Goal: Task Accomplishment & Management: Use online tool/utility

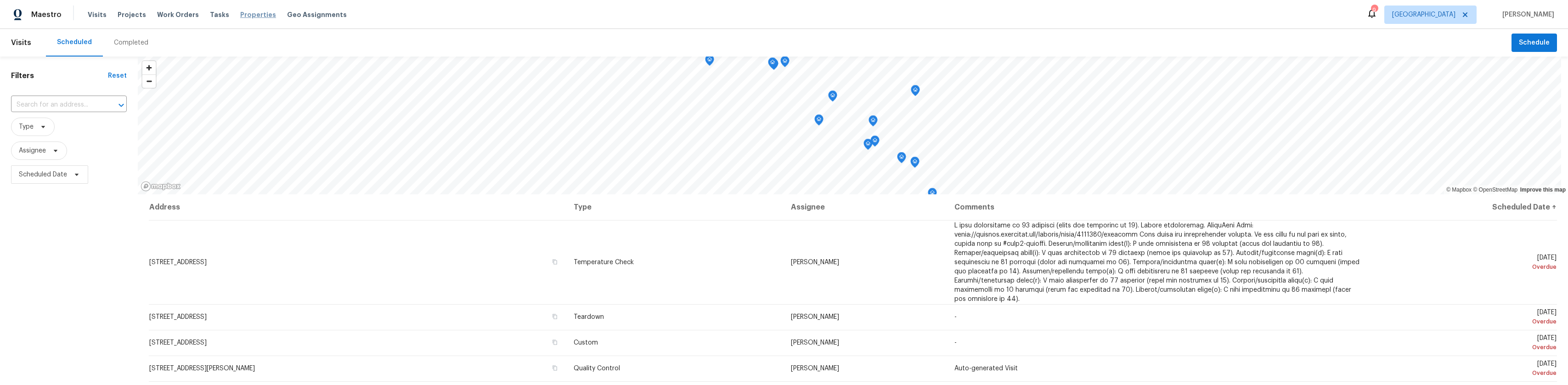
click at [251, 17] on span "Properties" at bounding box center [258, 15] width 36 height 9
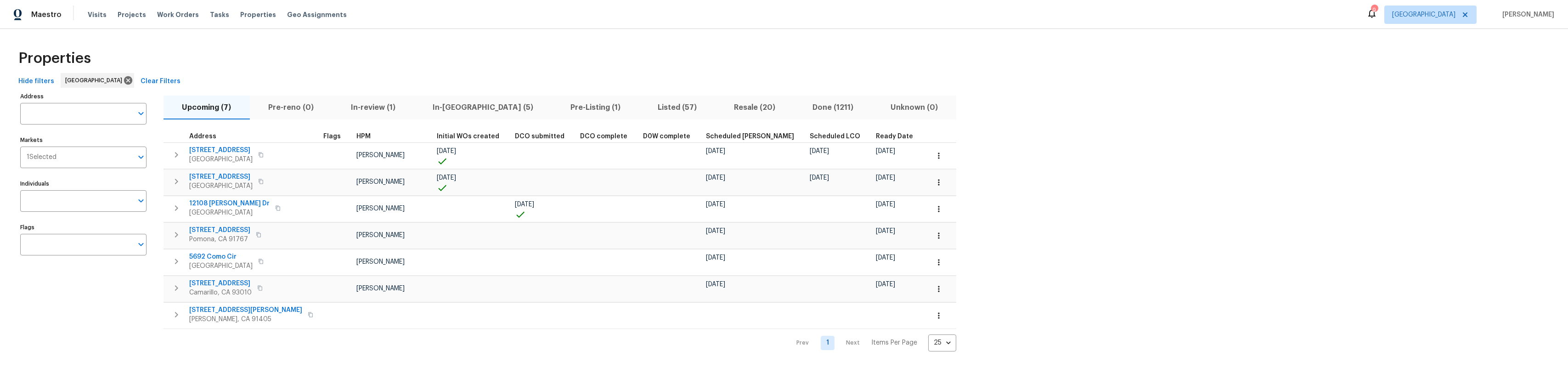
click at [558, 102] on span "Pre-Listing (1)" at bounding box center [595, 107] width 76 height 13
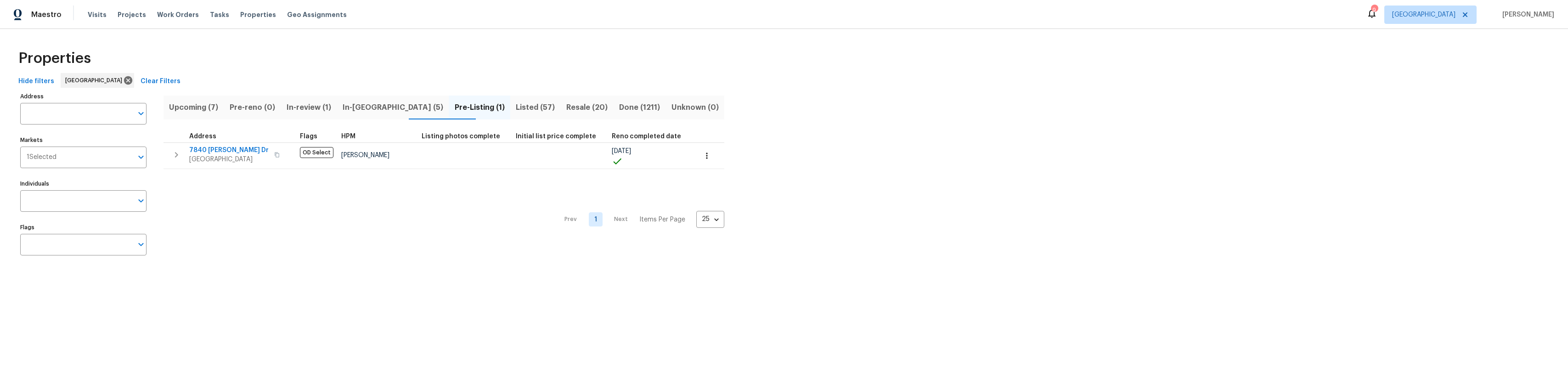
click at [180, 107] on span "Upcoming (7)" at bounding box center [194, 107] width 49 height 13
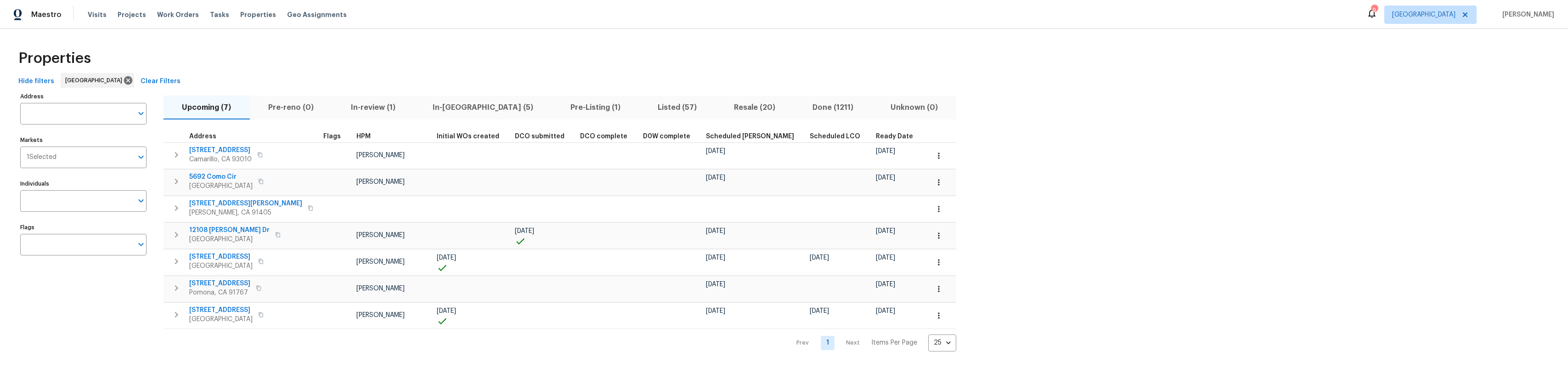
click at [645, 106] on span "Listed (57)" at bounding box center [677, 107] width 65 height 13
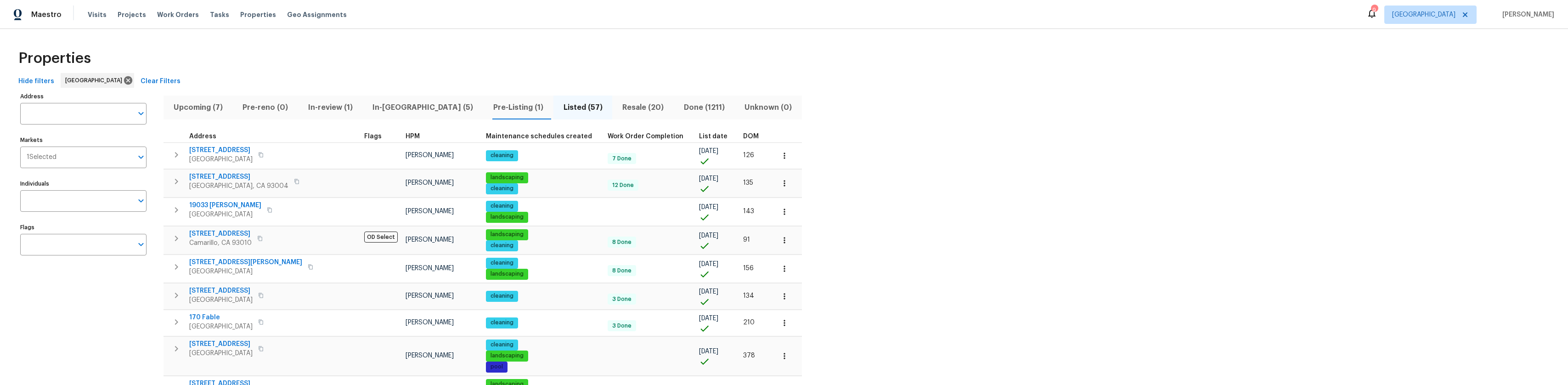
click at [405, 138] on span "HPM" at bounding box center [412, 136] width 14 height 7
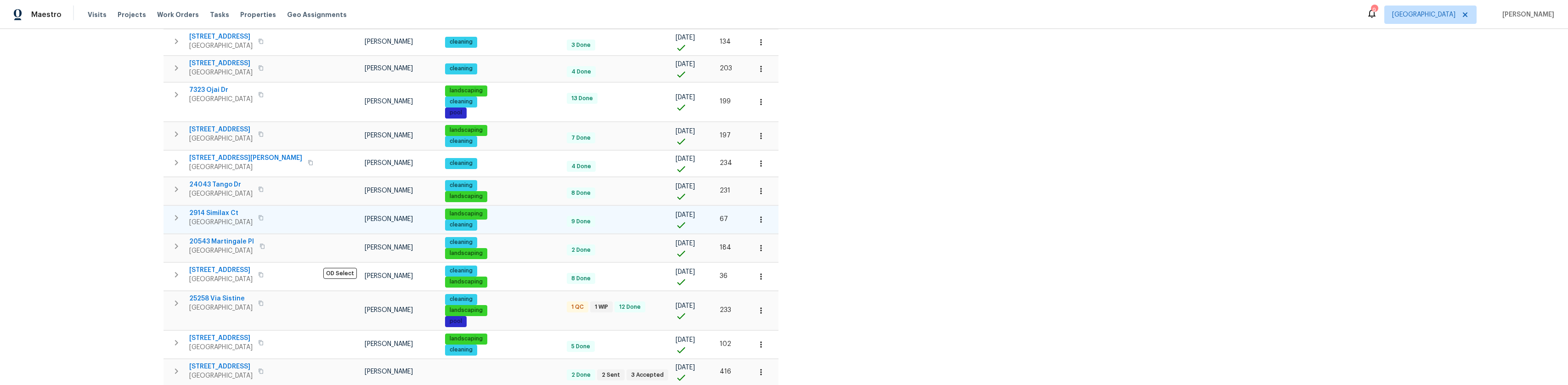
scroll to position [555, 0]
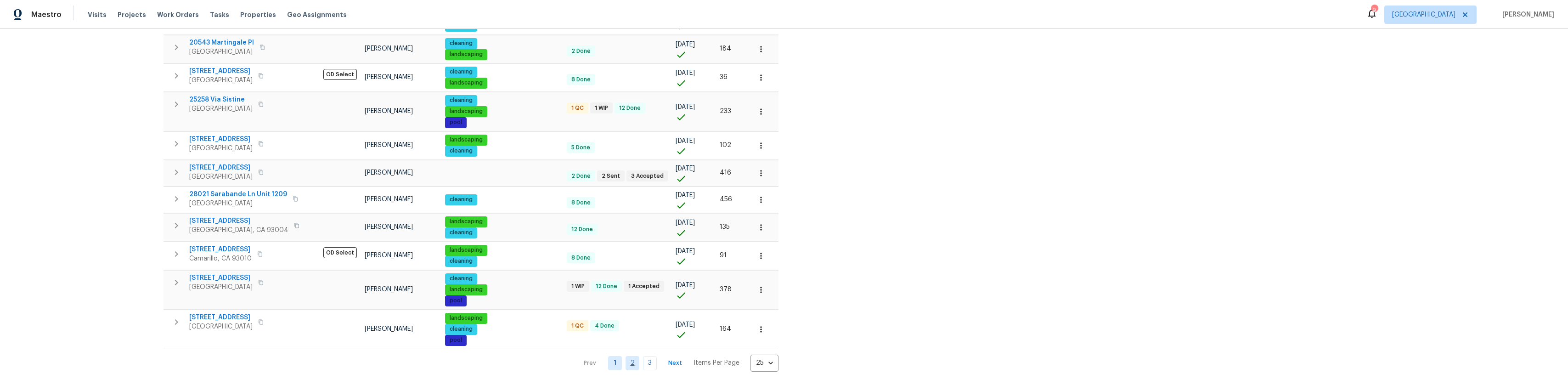
click at [626, 356] on link "2" at bounding box center [632, 363] width 14 height 14
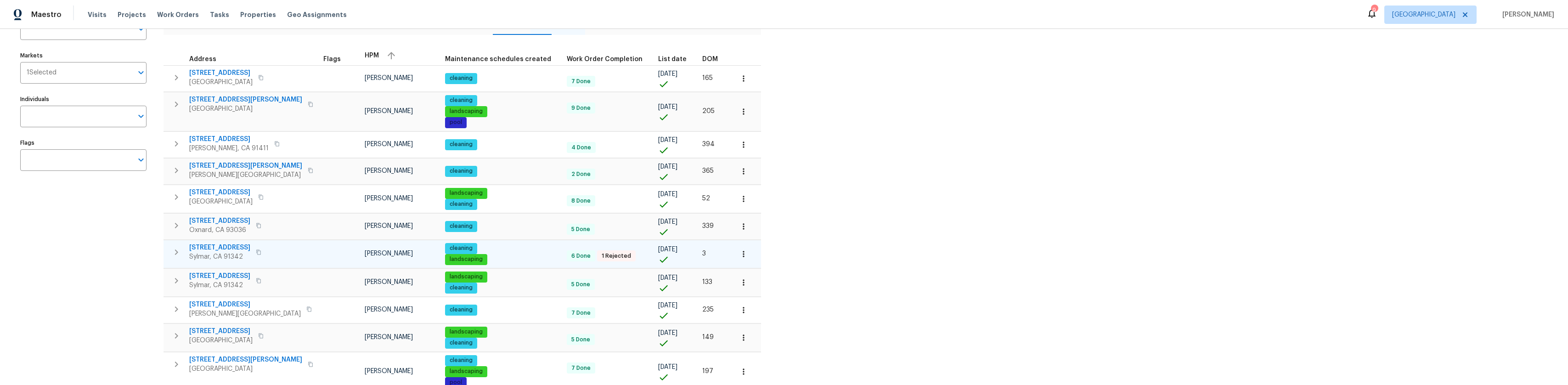
scroll to position [92, 0]
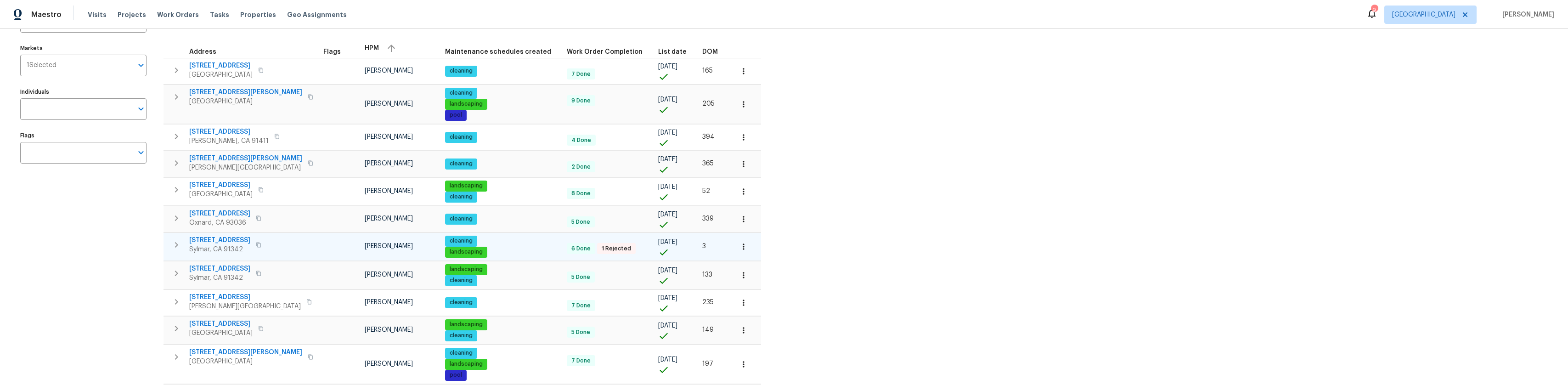
click at [231, 236] on span "13864 Lexicon Ave" at bounding box center [220, 240] width 61 height 9
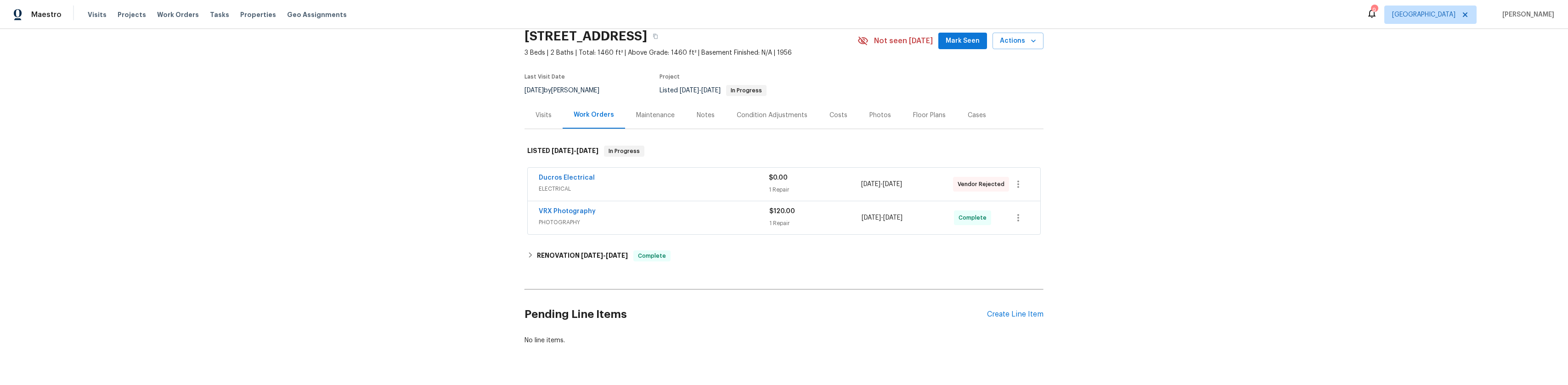
scroll to position [46, 0]
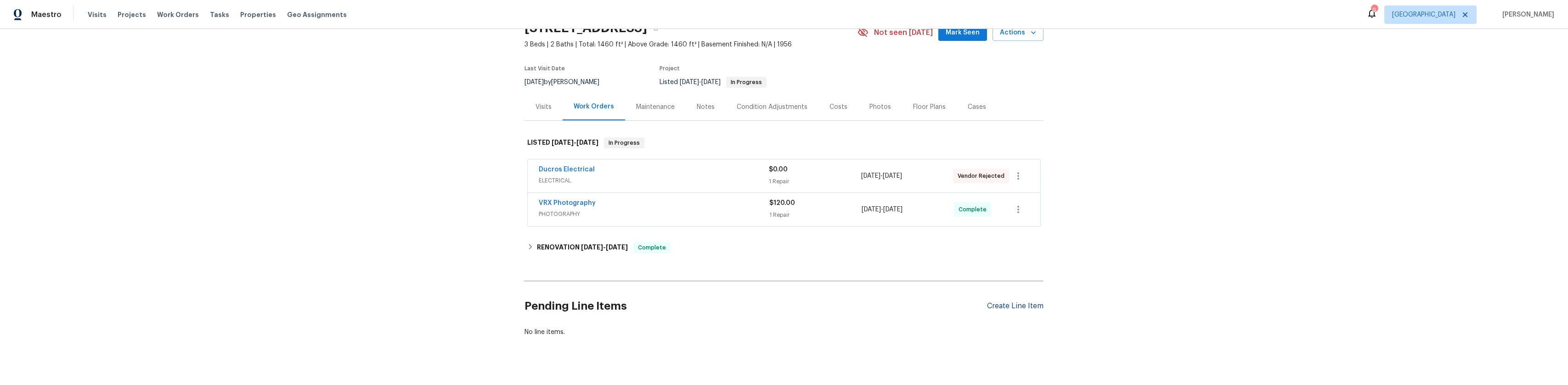
click at [1008, 311] on div "Create Line Item" at bounding box center [1015, 306] width 57 height 9
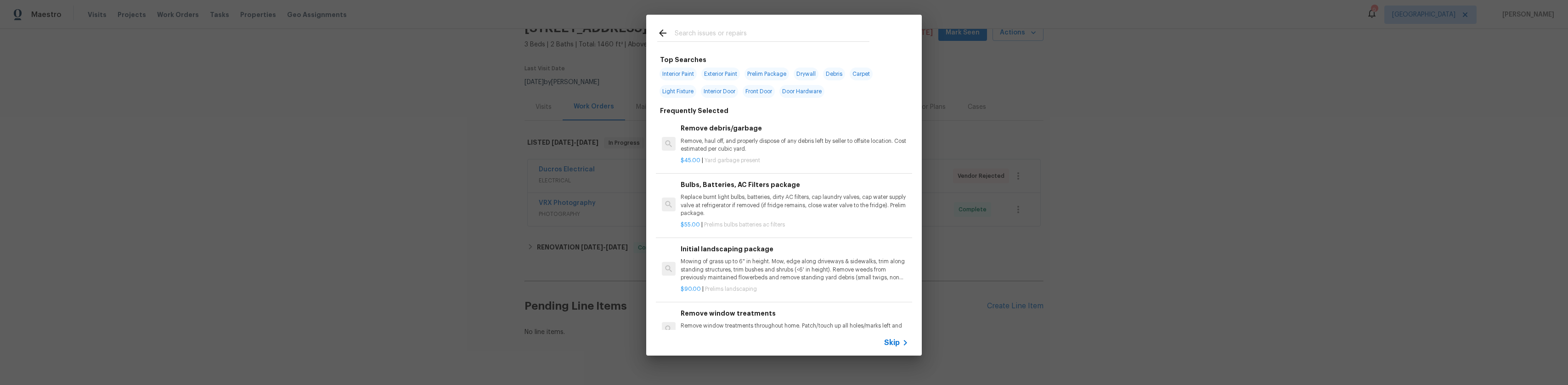
click at [769, 141] on p "Remove, haul off, and properly dispose of any debris left by seller to offsite …" at bounding box center [794, 146] width 228 height 16
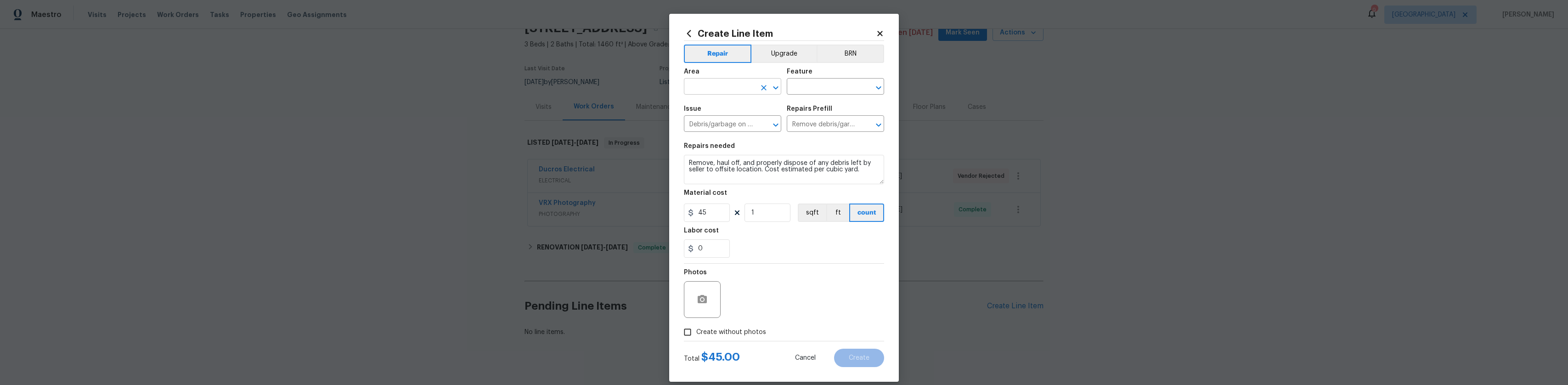
click at [726, 91] on input "text" at bounding box center [720, 87] width 72 height 14
click at [723, 120] on li "Exterior Overall" at bounding box center [729, 122] width 97 height 15
type input "Exterior Overall"
click at [816, 86] on input "text" at bounding box center [823, 87] width 72 height 14
click at [826, 160] on li "Exterior Paint" at bounding box center [831, 160] width 97 height 15
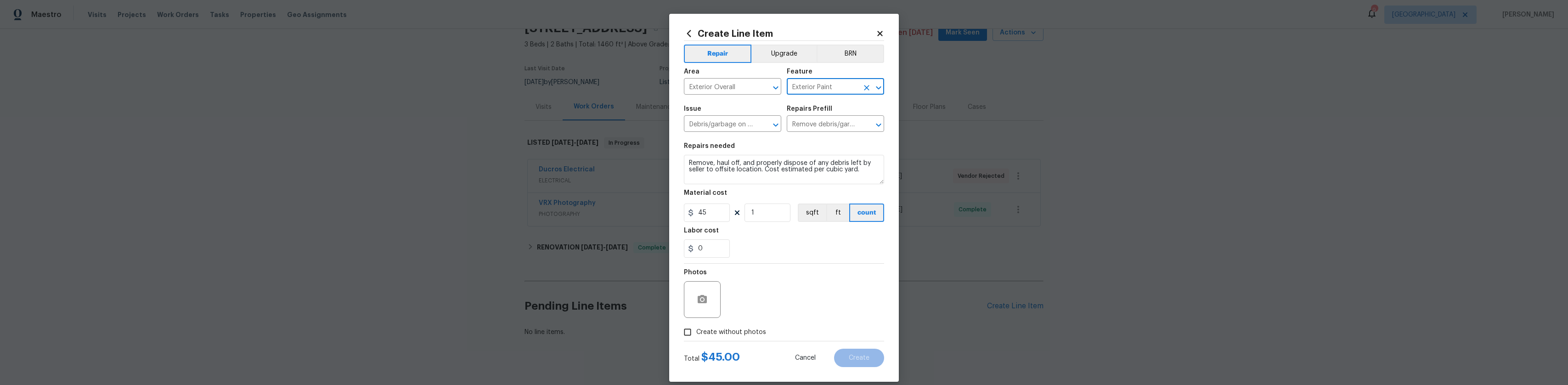
type input "Exterior Paint"
click at [716, 216] on input "45" at bounding box center [707, 213] width 46 height 18
type input "450"
click at [737, 328] on span "Create without photos" at bounding box center [731, 333] width 70 height 10
click at [696, 327] on input "Create without photos" at bounding box center [687, 332] width 18 height 18
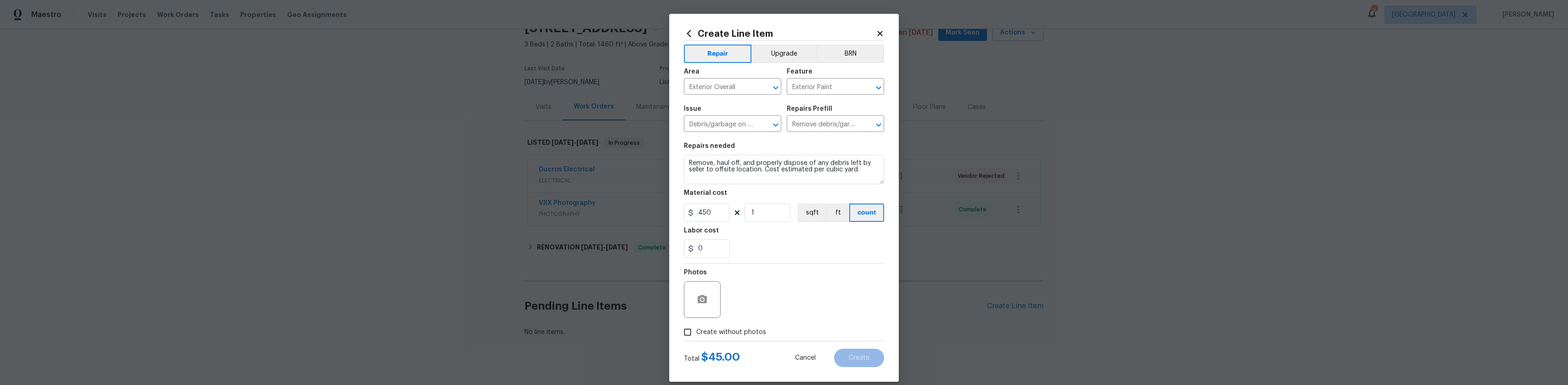
checkbox input "true"
click at [799, 295] on textarea at bounding box center [806, 300] width 156 height 37
type textarea "Extra load of trash"
click at [853, 364] on button "Create" at bounding box center [859, 358] width 50 height 18
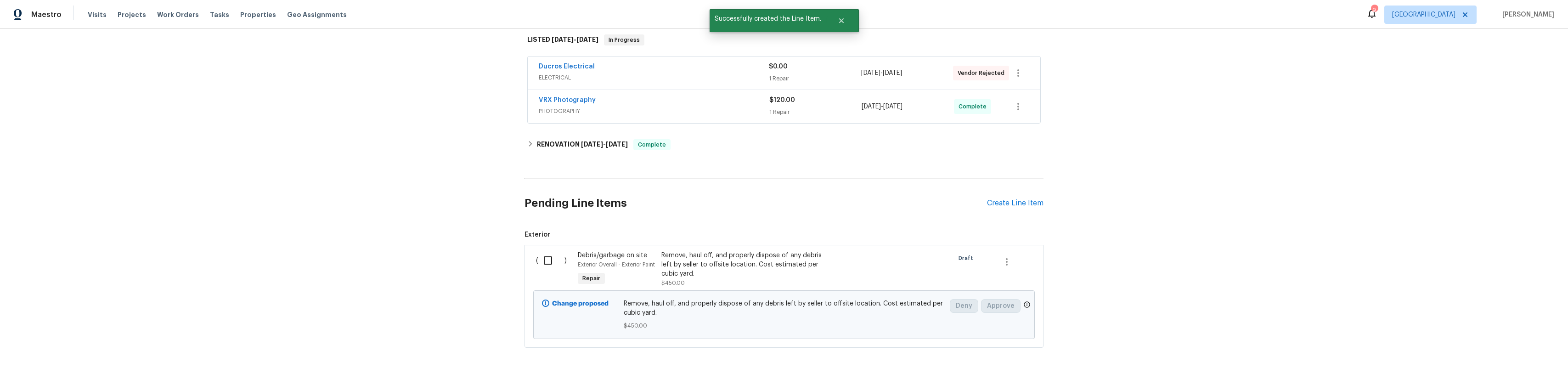
scroll to position [164, 0]
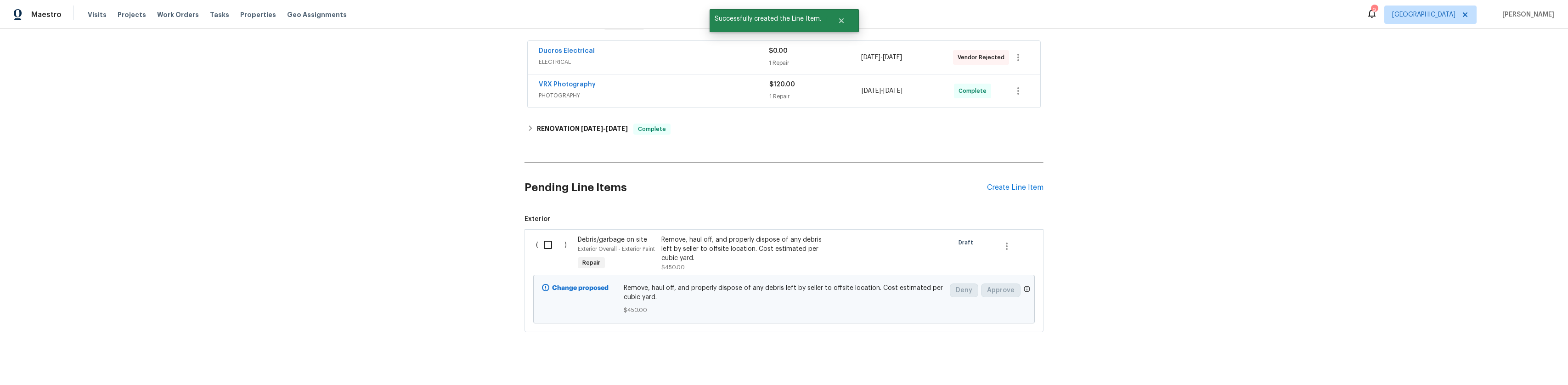
click at [542, 253] on input "checkbox" at bounding box center [551, 245] width 26 height 19
checkbox input "true"
click at [1502, 364] on span "Create Work Order" at bounding box center [1515, 362] width 61 height 12
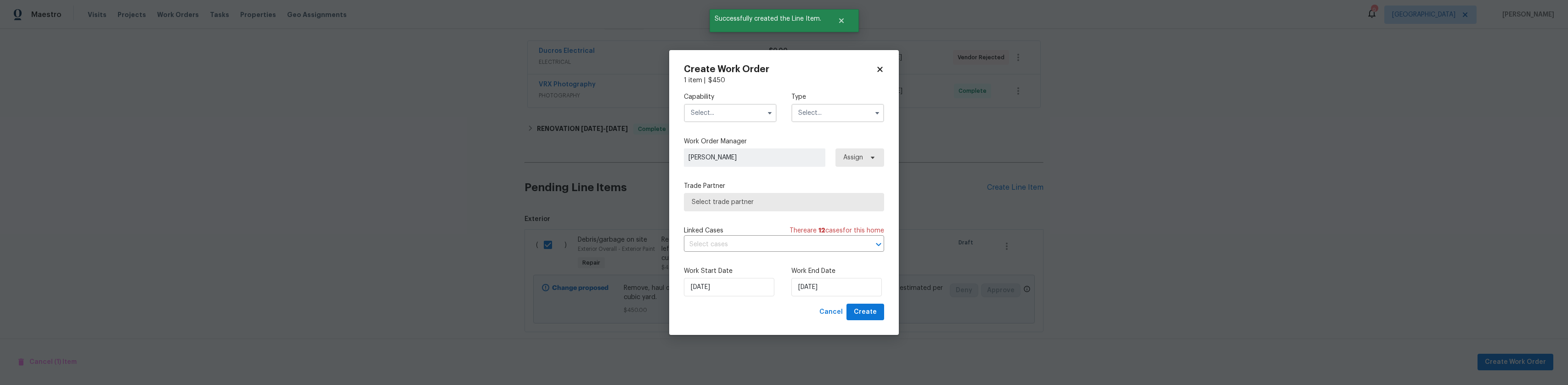
click at [760, 120] on input "text" at bounding box center [730, 113] width 93 height 18
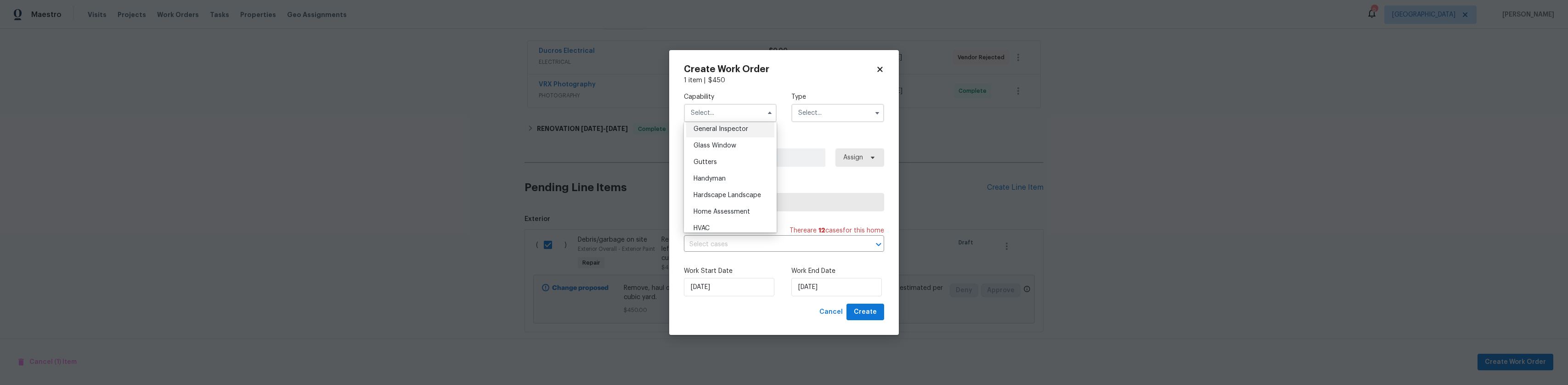
scroll to position [414, 0]
click at [743, 162] on span "General Contractor" at bounding box center [723, 158] width 59 height 7
type input "General Contractor"
click at [830, 113] on input "text" at bounding box center [838, 113] width 93 height 18
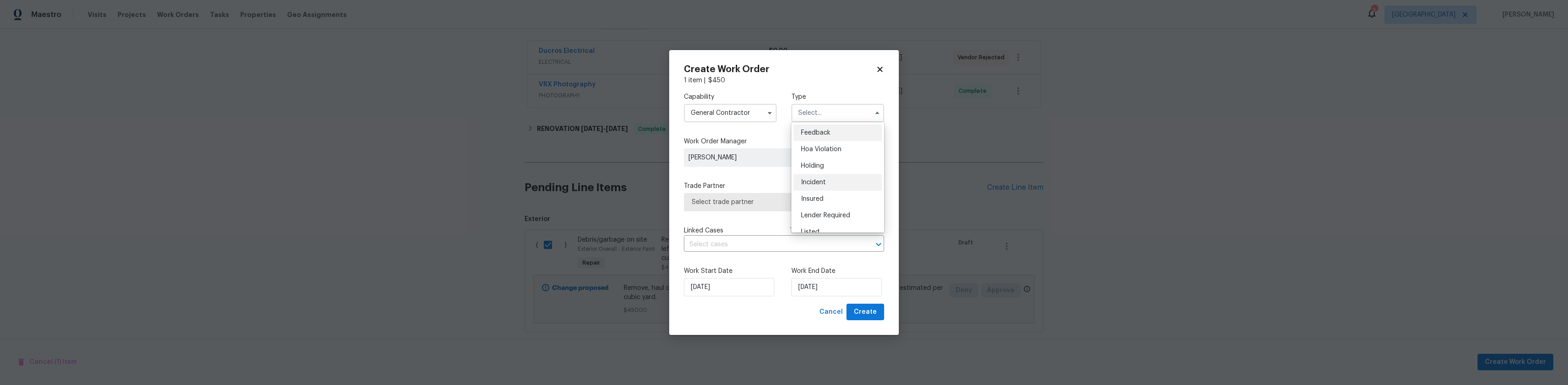
scroll to position [209, 0]
click at [839, 158] on div "Renovation" at bounding box center [838, 155] width 88 height 16
type input "Renovation"
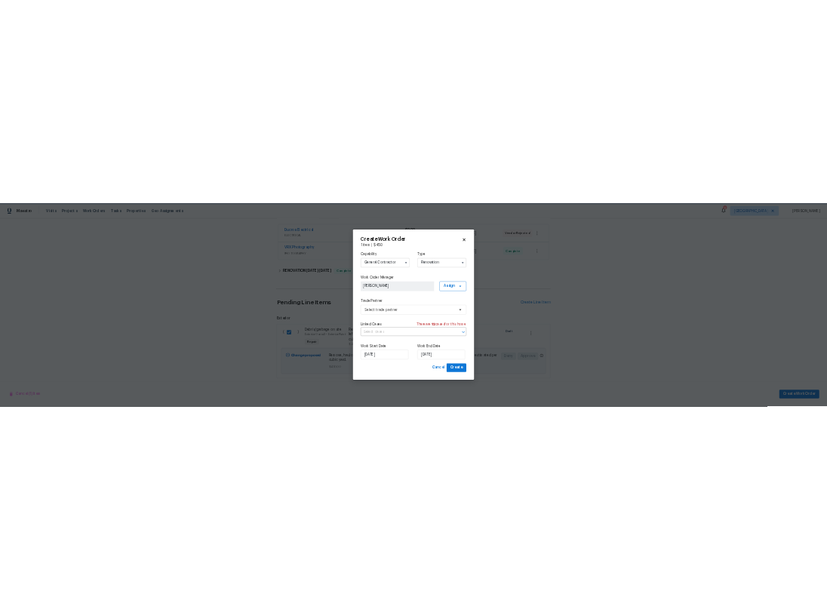
scroll to position [0, 0]
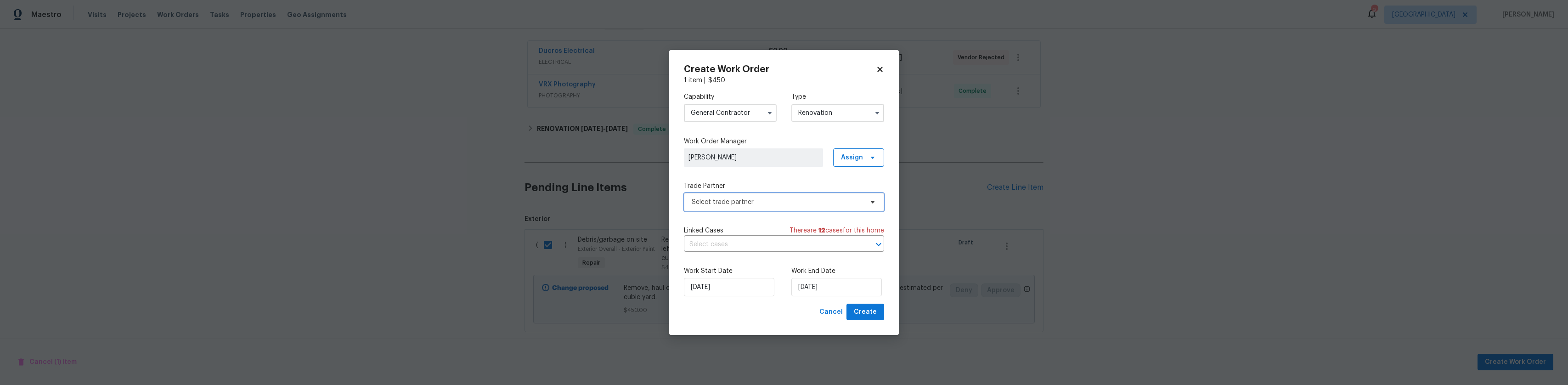
click at [770, 205] on span "Select trade partner" at bounding box center [777, 202] width 171 height 9
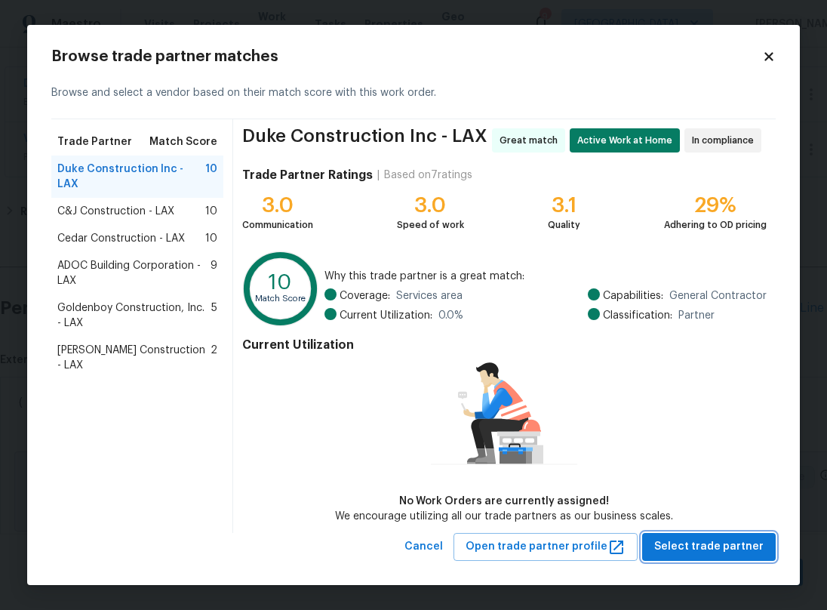
click at [698, 536] on button "Select trade partner" at bounding box center [709, 547] width 134 height 28
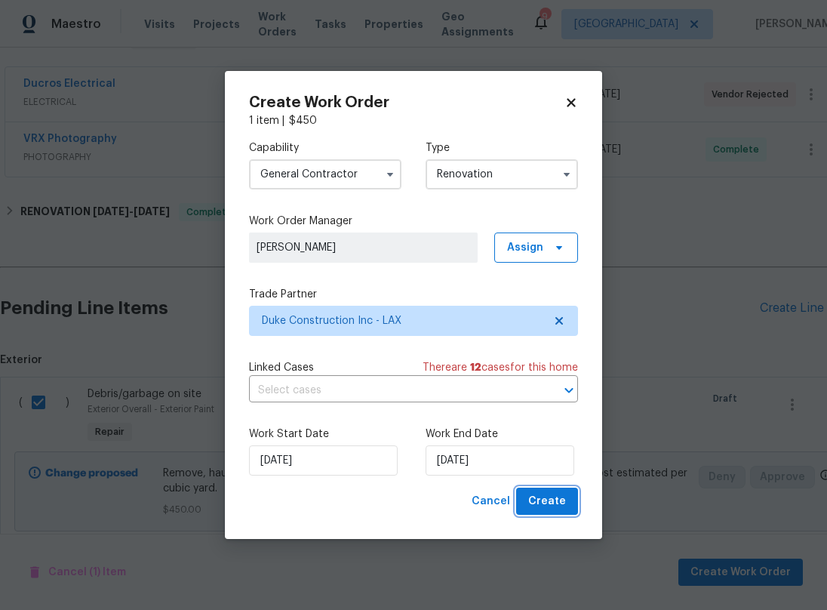
click at [564, 498] on span "Create" at bounding box center [547, 501] width 38 height 19
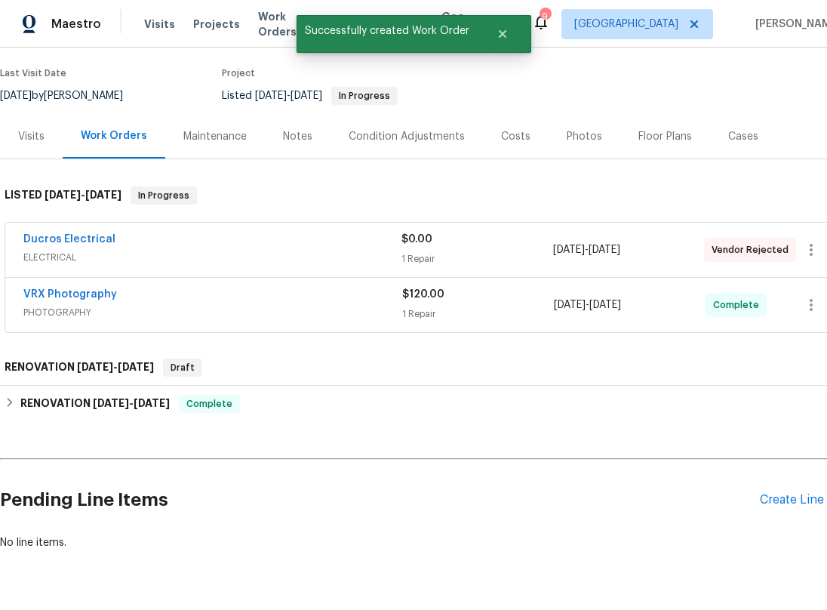
scroll to position [103, 0]
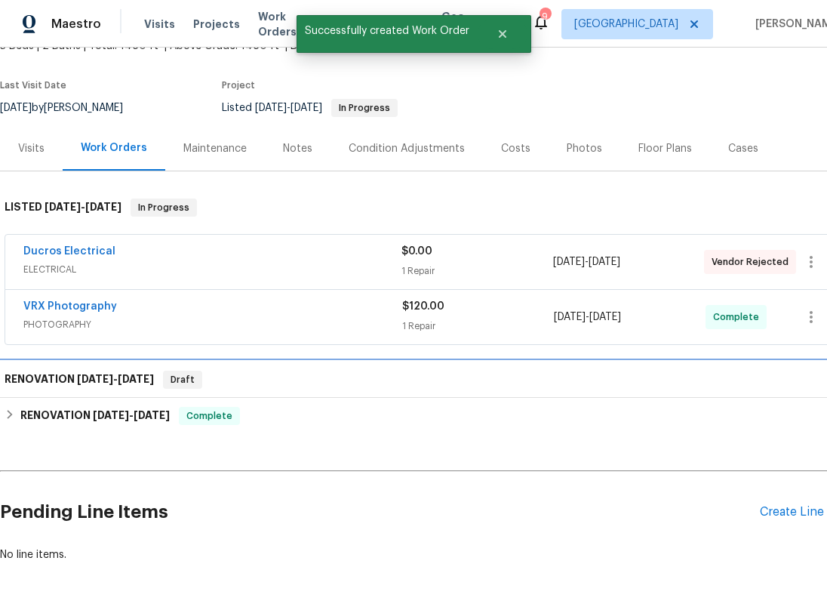
click at [115, 389] on h6 "RENOVATION [DATE] - [DATE]" at bounding box center [79, 379] width 149 height 18
click at [145, 384] on span "[DATE]" at bounding box center [136, 378] width 36 height 11
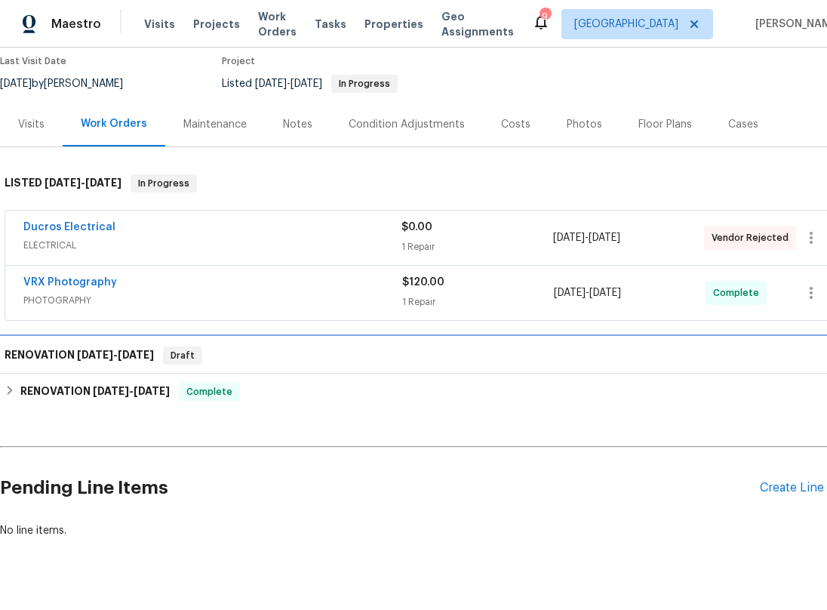
scroll to position [178, 0]
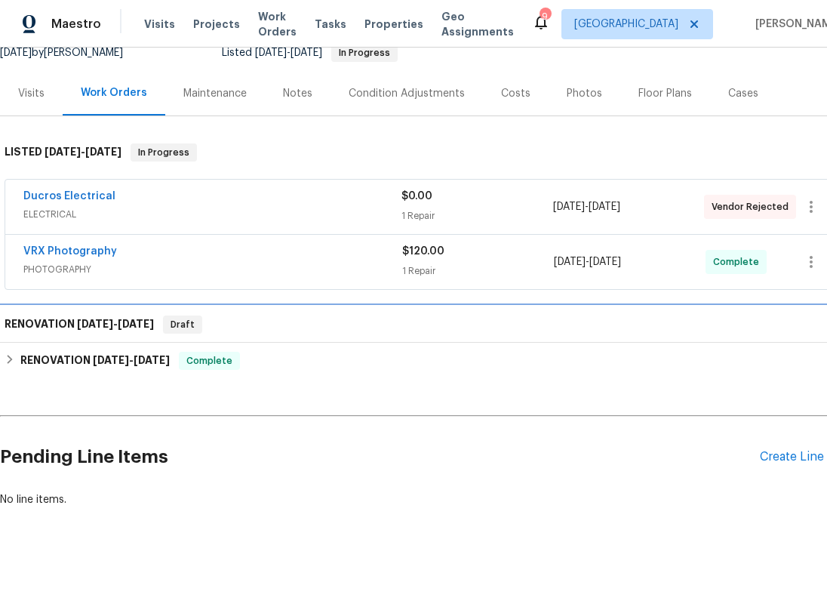
click at [26, 315] on h6 "RENOVATION [DATE] - [DATE]" at bounding box center [79, 324] width 149 height 18
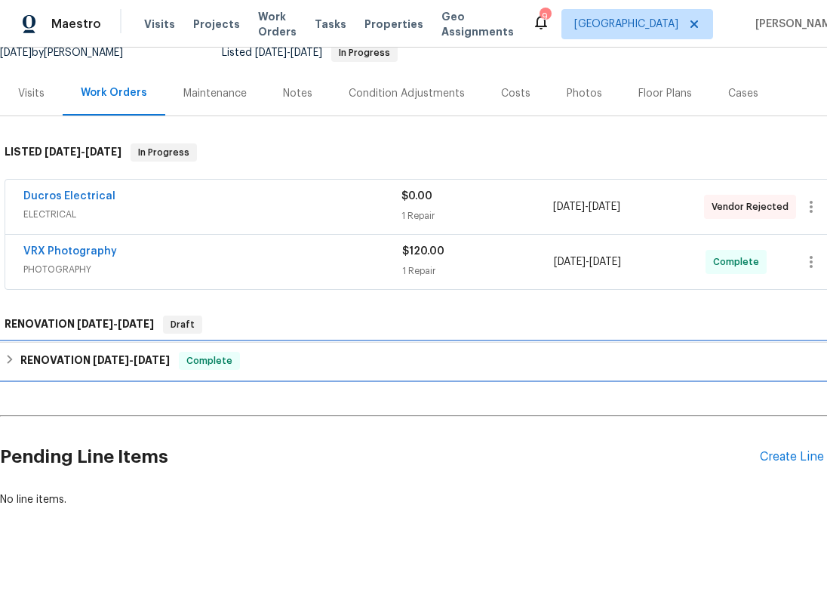
click at [6, 358] on div "RENOVATION [DATE] - [DATE] Complete" at bounding box center [426, 361] width 853 height 36
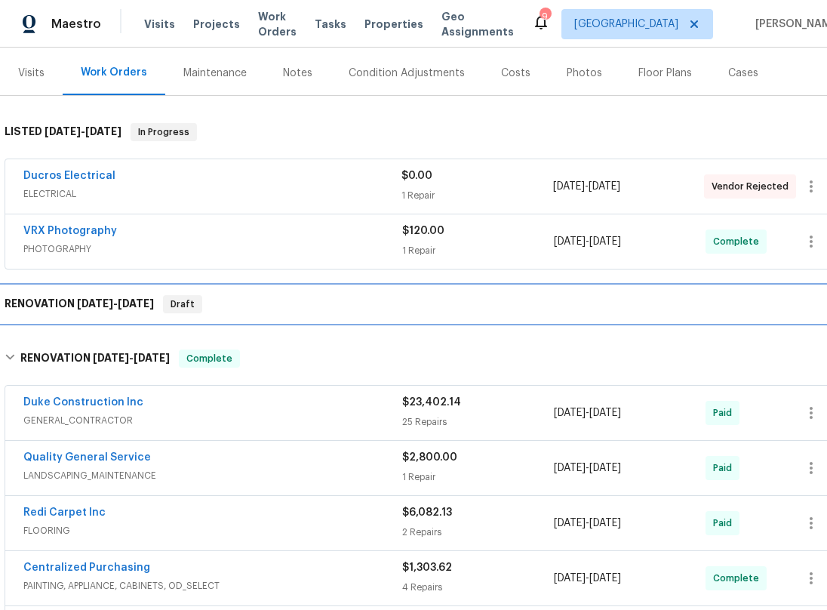
click at [306, 306] on div "RENOVATION [DATE] - [DATE] Draft" at bounding box center [427, 304] width 844 height 18
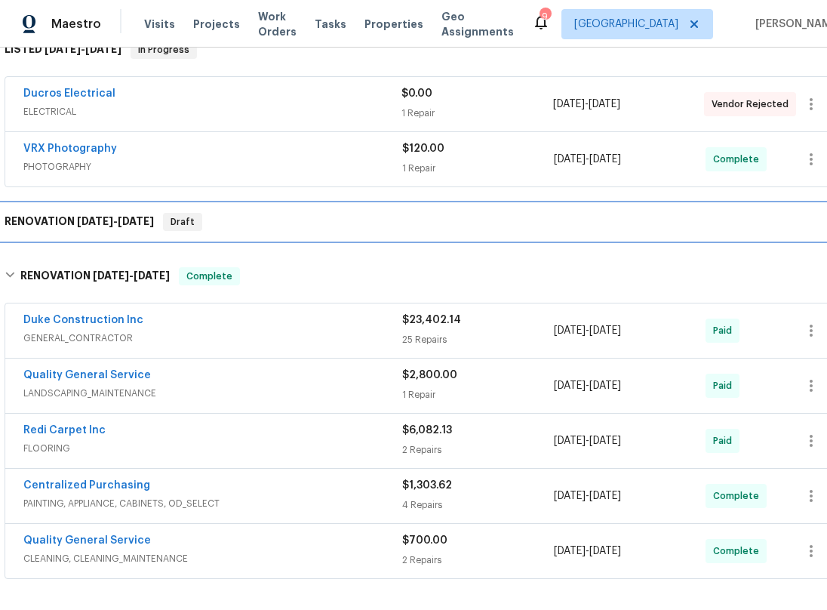
scroll to position [482, 0]
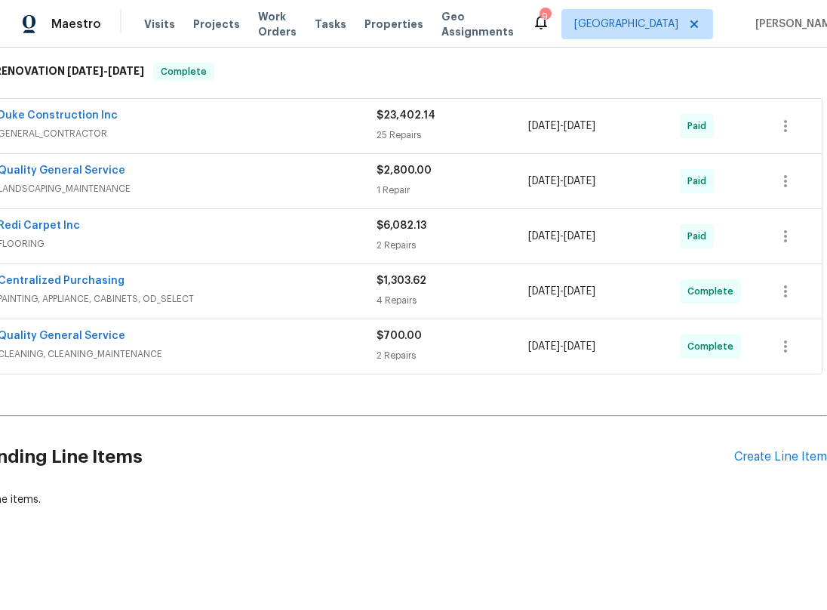
drag, startPoint x: 539, startPoint y: 456, endPoint x: 621, endPoint y: 449, distance: 82.6
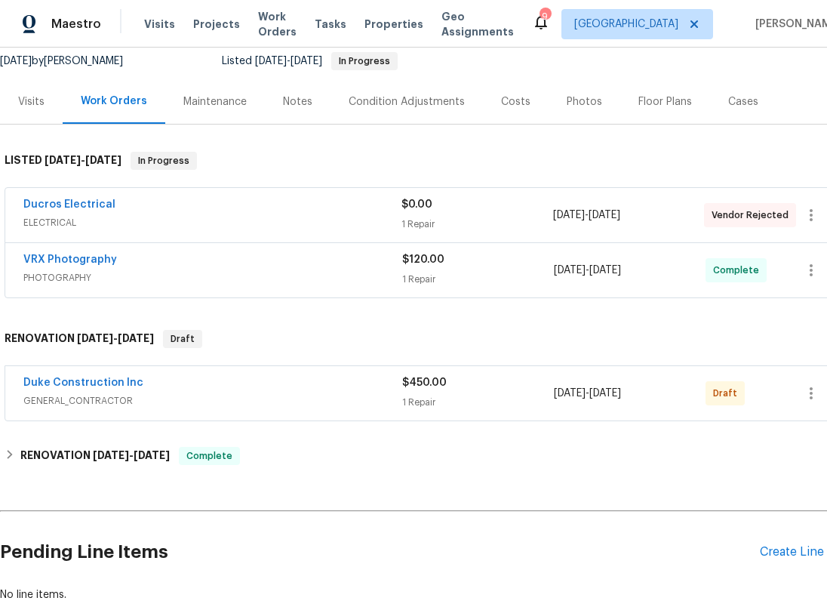
scroll to position [151, 0]
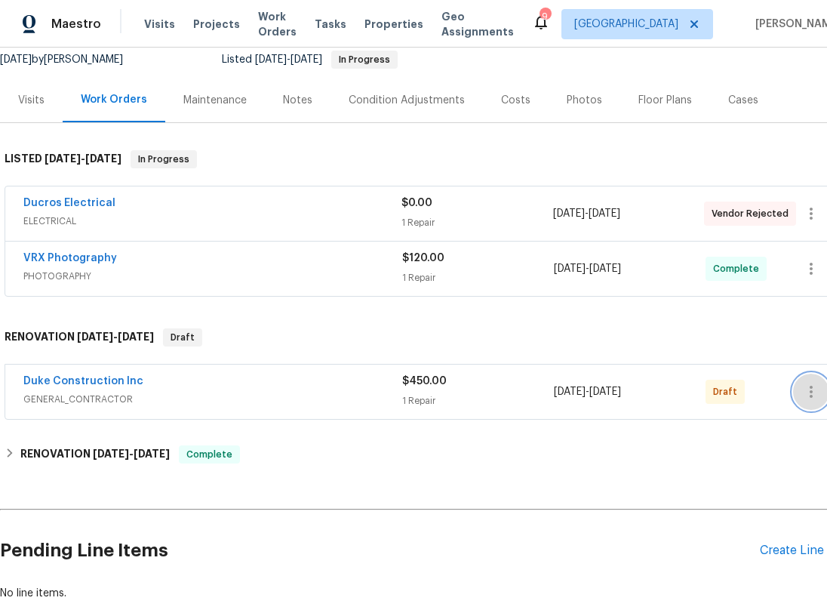
click at [801, 396] on button "button" at bounding box center [811, 391] width 36 height 36
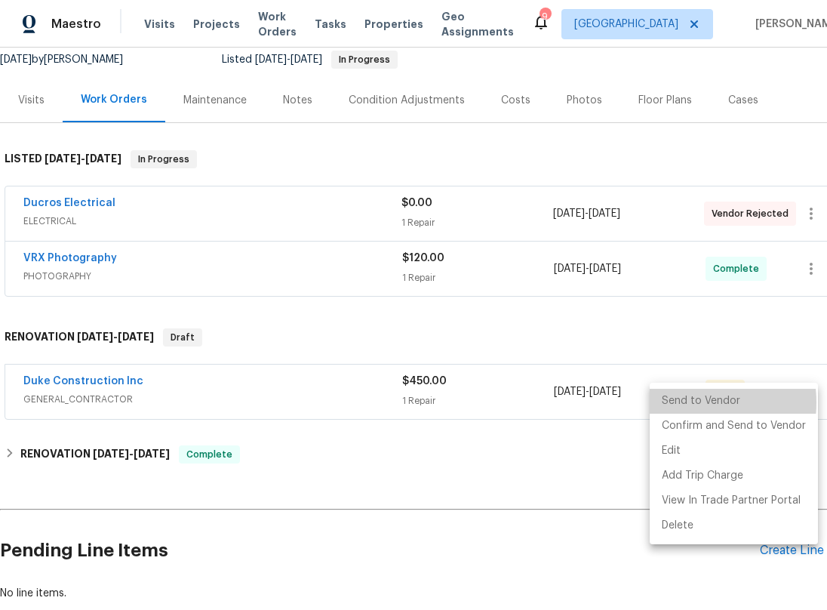
click at [681, 402] on li "Send to Vendor" at bounding box center [734, 401] width 168 height 25
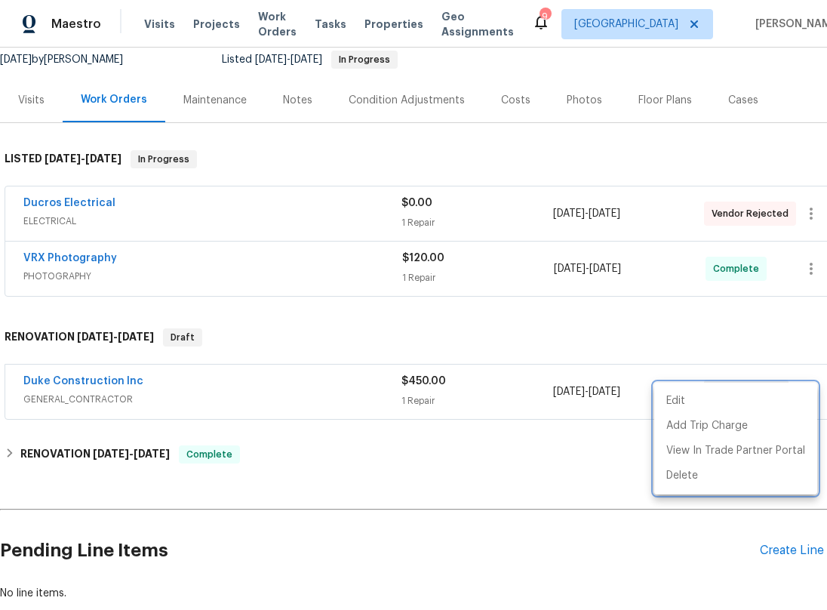
click at [496, 453] on div at bounding box center [413, 305] width 827 height 610
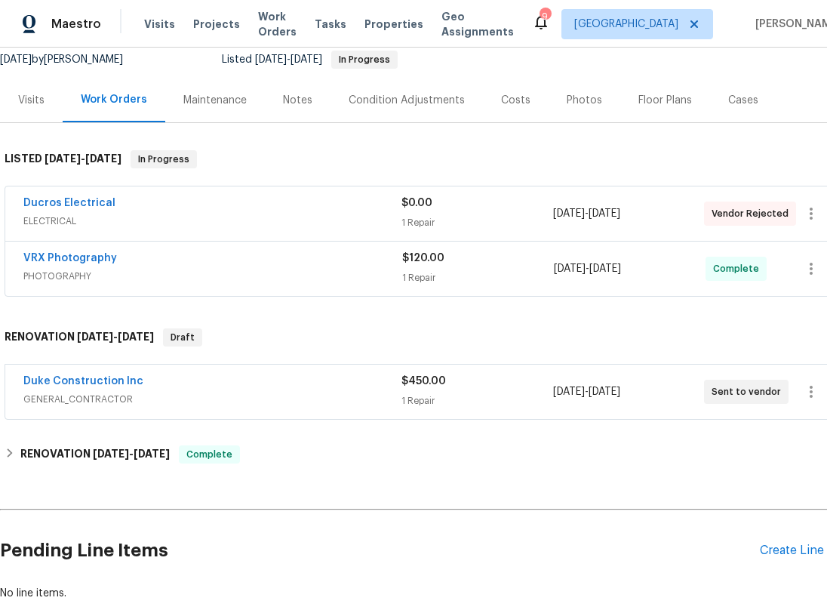
click at [343, 407] on span "GENERAL_CONTRACTOR" at bounding box center [212, 399] width 378 height 15
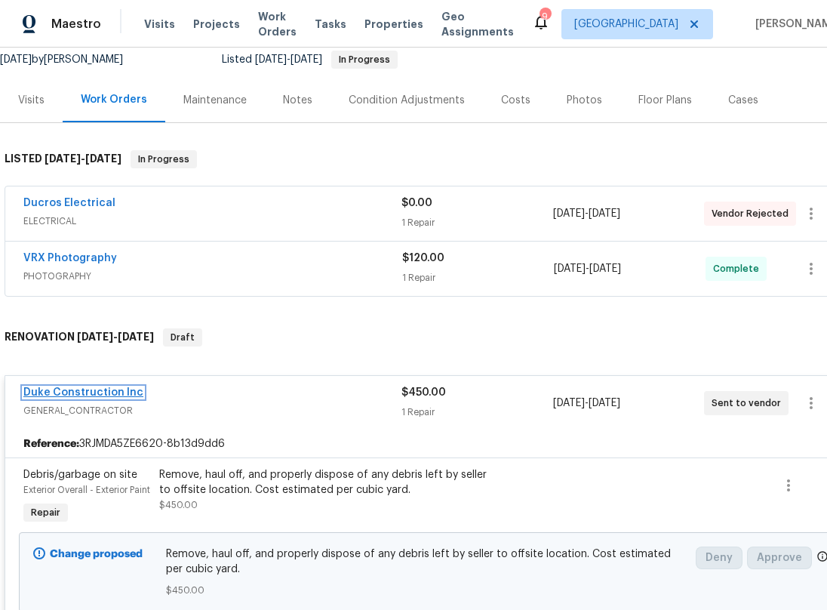
click at [89, 398] on link "Duke Construction Inc" at bounding box center [83, 392] width 120 height 11
